Goal: Information Seeking & Learning: Check status

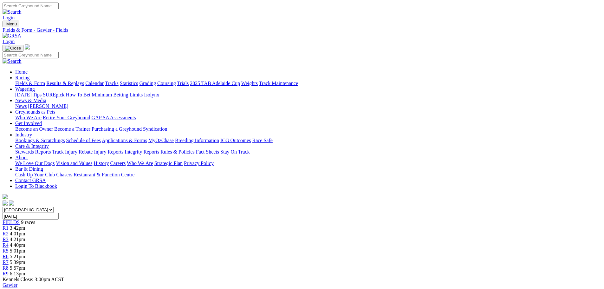
click at [84, 81] on link "Results & Replays" at bounding box center [65, 83] width 38 height 5
